Goal: Task Accomplishment & Management: Manage account settings

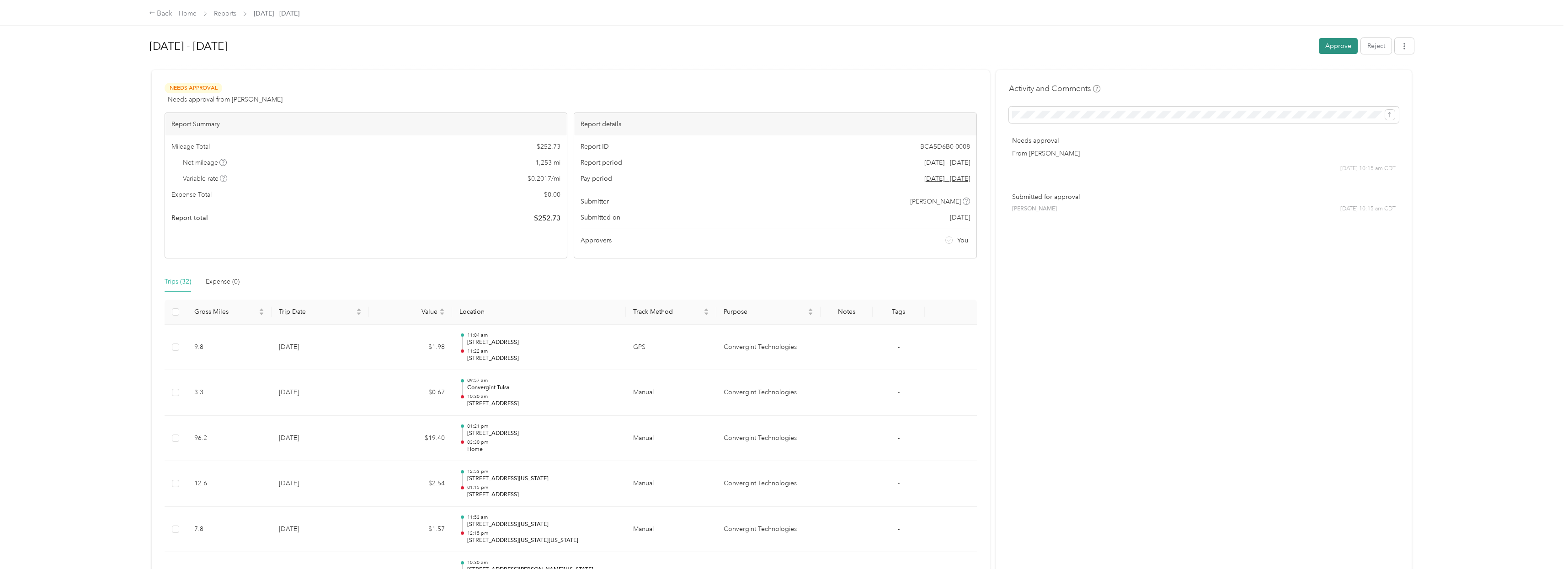
click at [1335, 47] on button "Approve" at bounding box center [1339, 46] width 39 height 16
